Goal: Find specific page/section: Find specific page/section

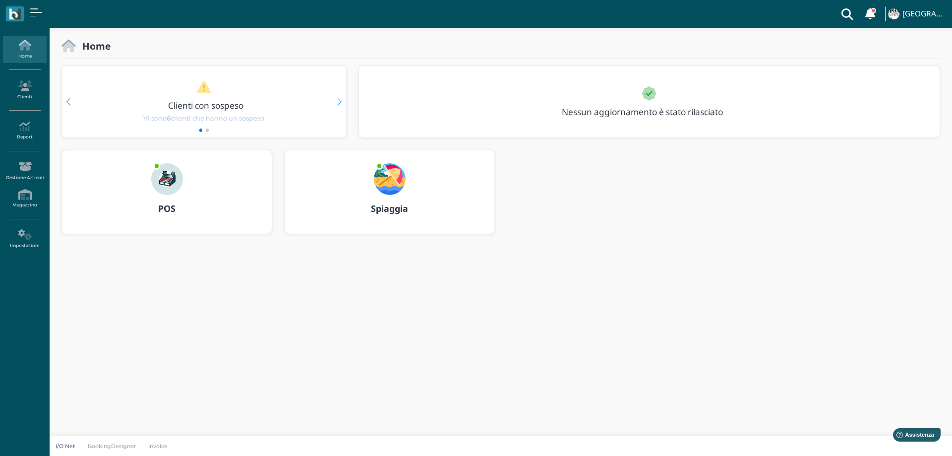
click at [387, 178] on img at bounding box center [390, 179] width 32 height 32
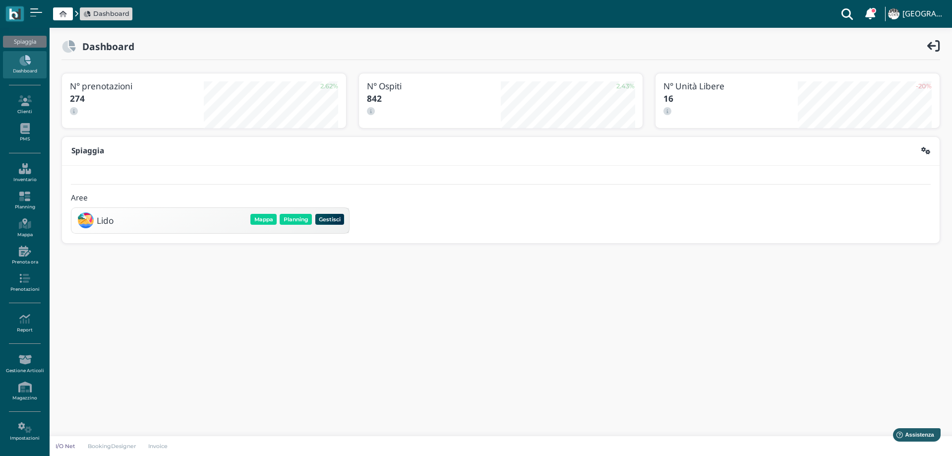
click at [297, 213] on div "Mappa Planning Gestisci Elimina" at bounding box center [297, 219] width 97 height 14
click at [299, 217] on button "Planning" at bounding box center [296, 219] width 32 height 11
